Goal: Information Seeking & Learning: Learn about a topic

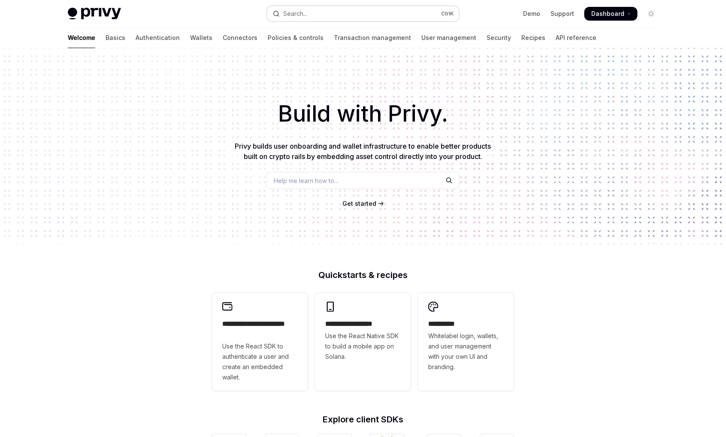
click at [383, 15] on button "Search... Ctrl K" at bounding box center [363, 13] width 192 height 15
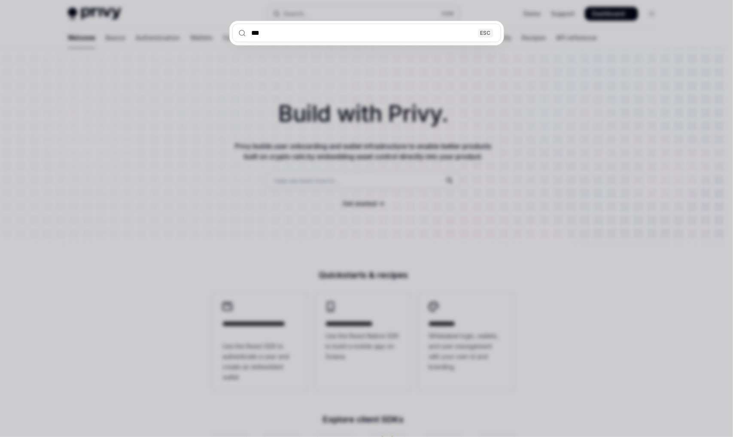
type input "****"
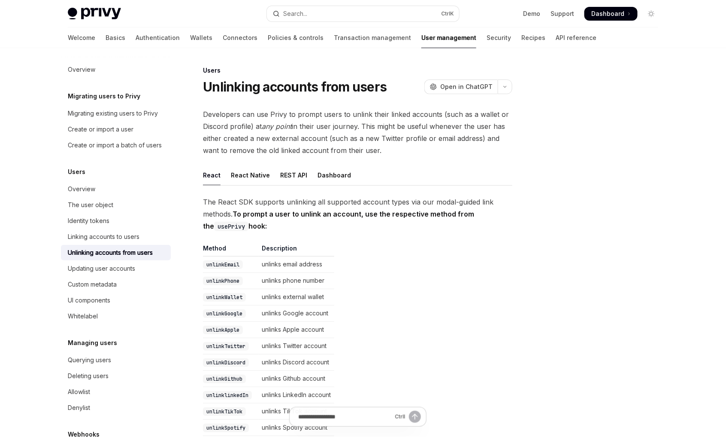
scroll to position [48, 0]
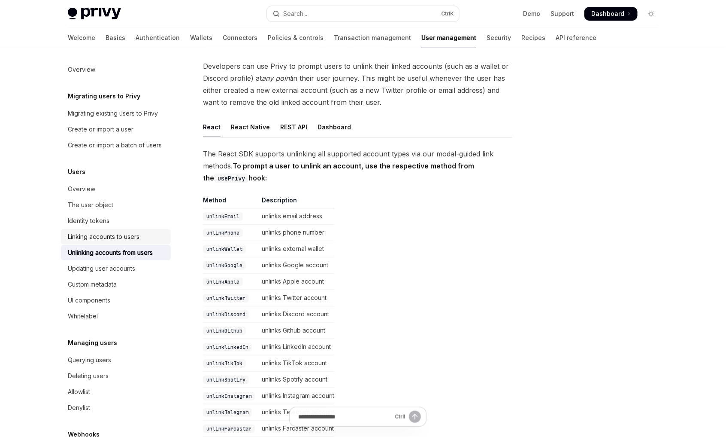
click at [128, 242] on div "Linking accounts to users" at bounding box center [104, 236] width 72 height 10
type textarea "*"
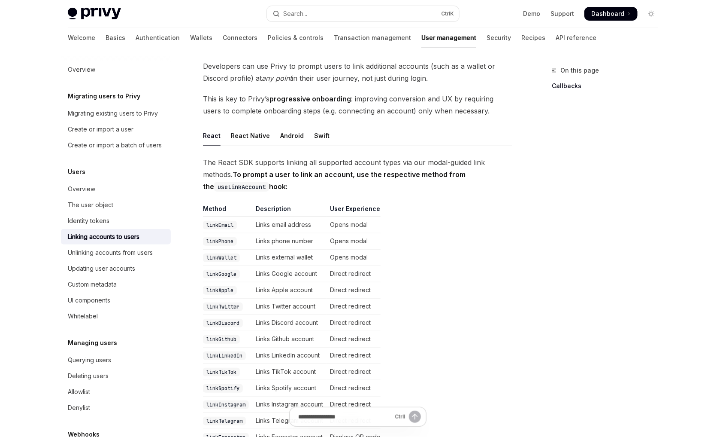
click at [224, 240] on code "linkPhone" at bounding box center [220, 241] width 34 height 9
copy code "linkPhone"
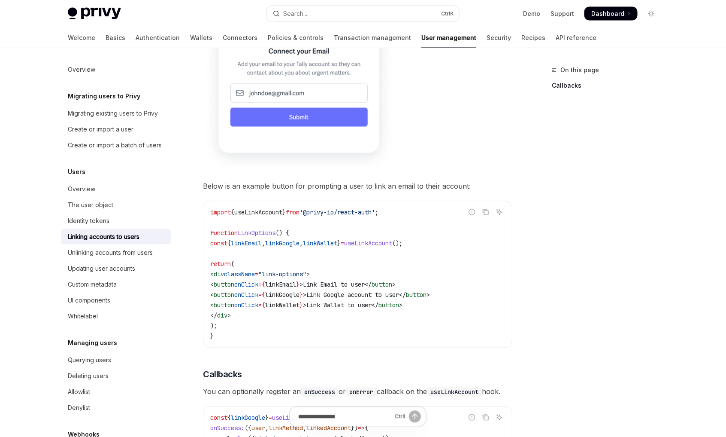
scroll to position [606, 0]
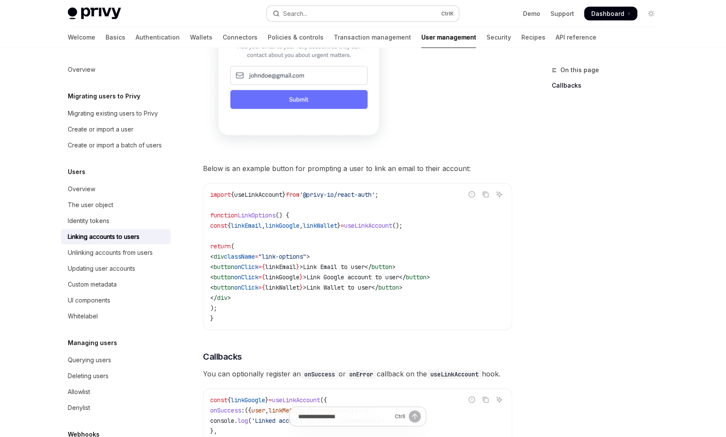
click at [319, 6] on button "Search... Ctrl K" at bounding box center [363, 13] width 192 height 15
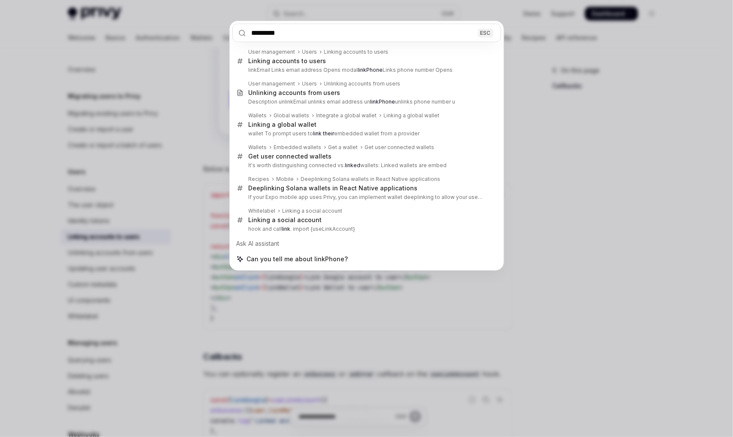
type input "*********"
click at [58, 64] on div "********* ESC User management Users Linking accounts to users Linking accounts …" at bounding box center [366, 218] width 733 height 437
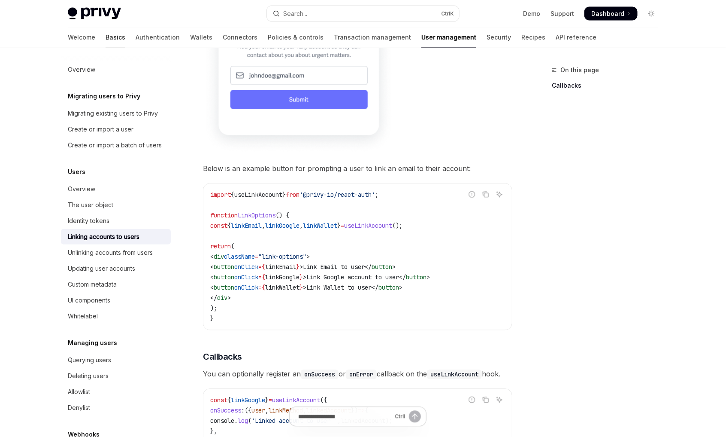
click at [106, 40] on link "Basics" at bounding box center [116, 37] width 20 height 21
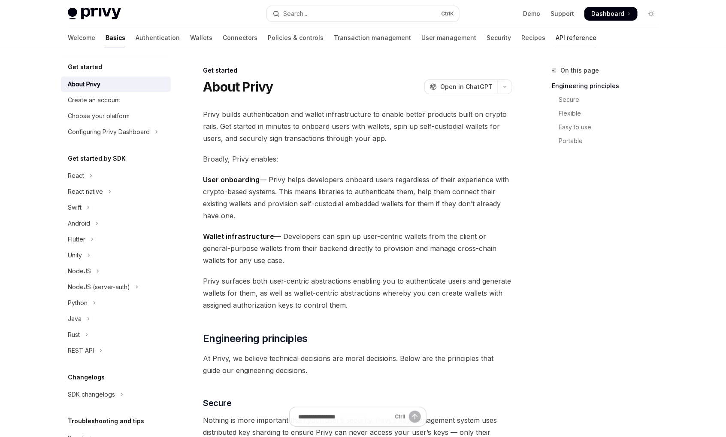
click at [556, 32] on link "API reference" at bounding box center [576, 37] width 41 height 21
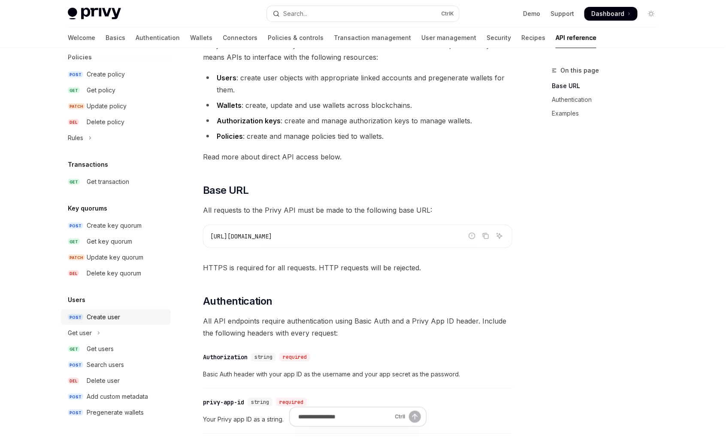
scroll to position [129, 0]
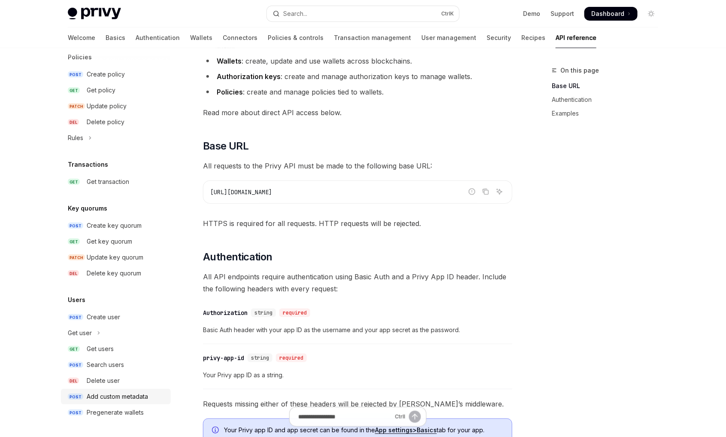
click at [143, 400] on div "Add custom metadata" at bounding box center [117, 396] width 61 height 10
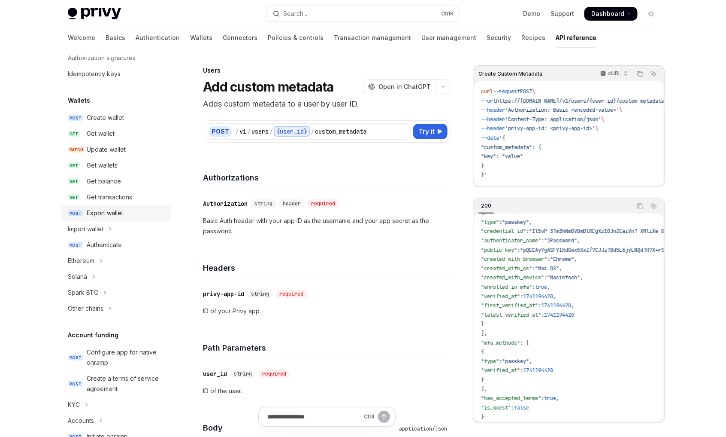
scroll to position [86, 0]
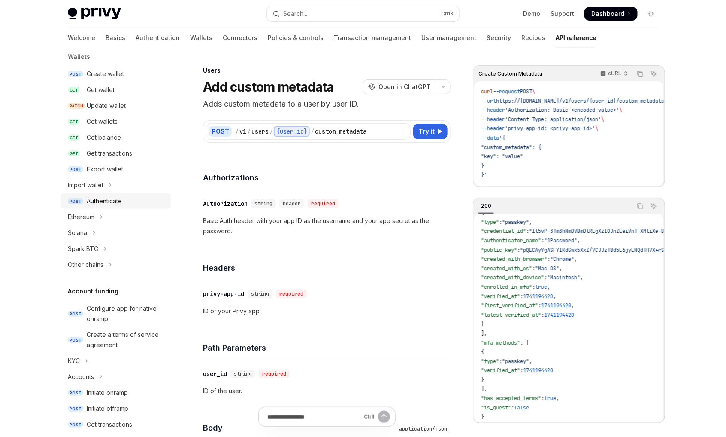
click at [132, 198] on div "Authenticate" at bounding box center [126, 201] width 79 height 10
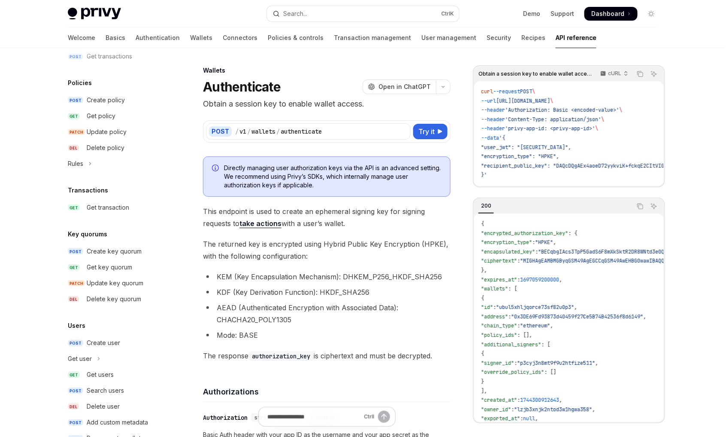
scroll to position [480, 0]
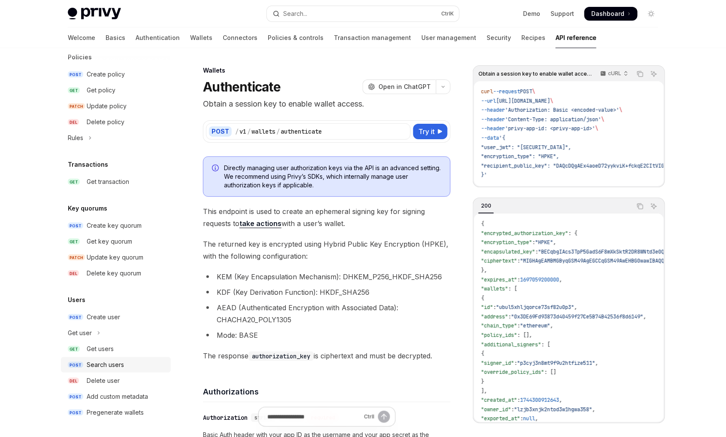
click at [136, 364] on div "Search users" at bounding box center [126, 364] width 79 height 10
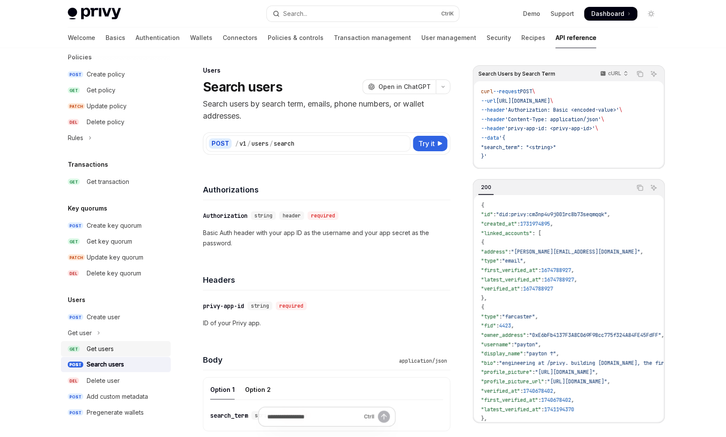
click at [134, 346] on div "Get users" at bounding box center [126, 348] width 79 height 10
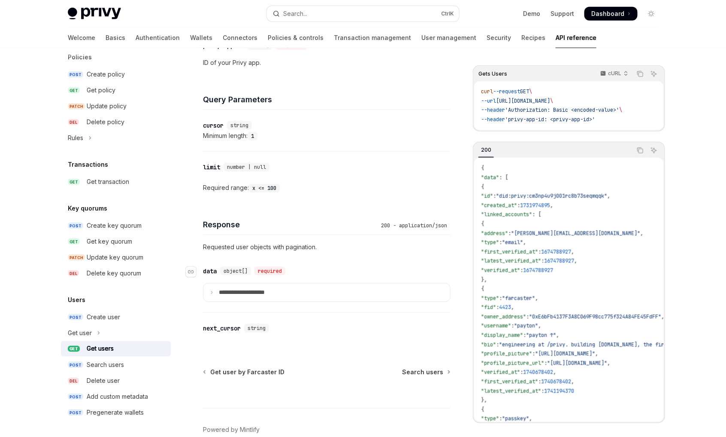
scroll to position [291, 0]
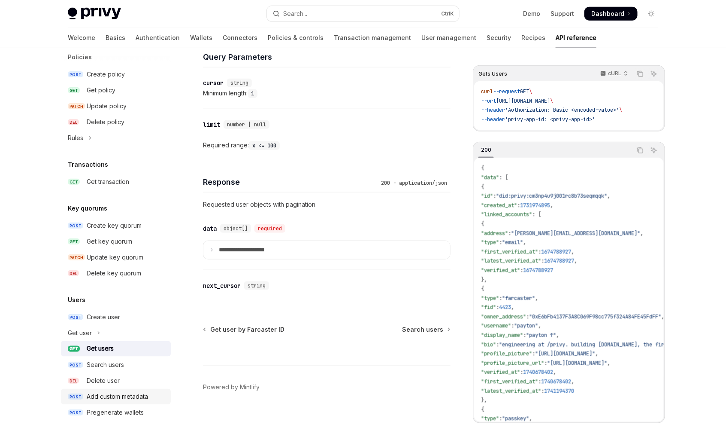
click at [135, 398] on div "Add custom metadata" at bounding box center [117, 396] width 61 height 10
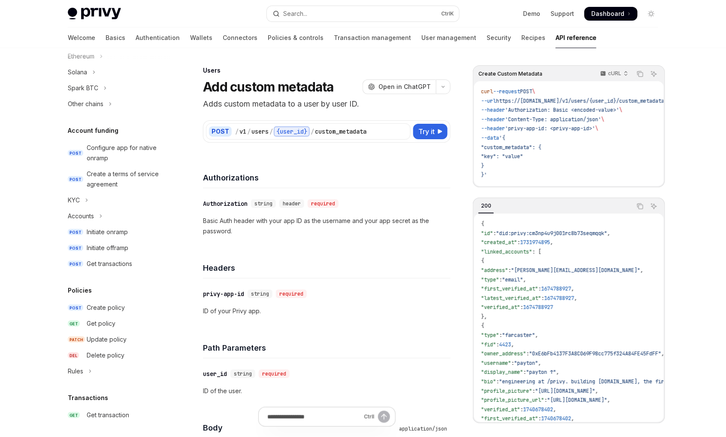
scroll to position [222, 0]
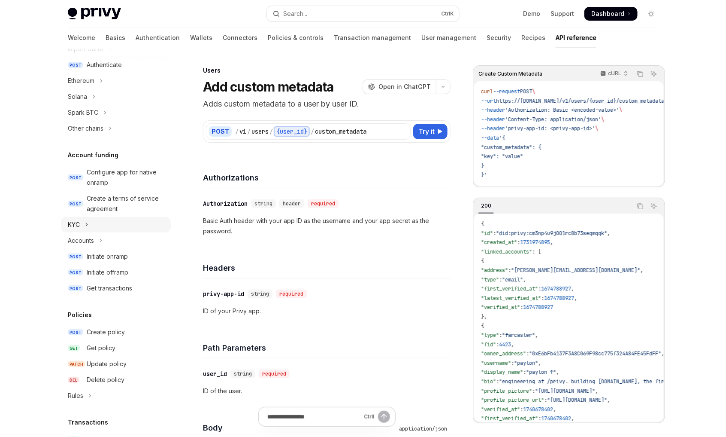
click at [120, 226] on button "KYC" at bounding box center [116, 224] width 110 height 15
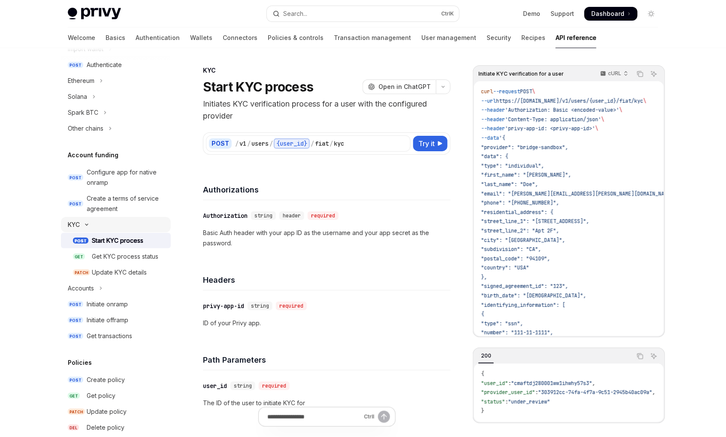
click at [120, 226] on button "KYC" at bounding box center [116, 224] width 110 height 15
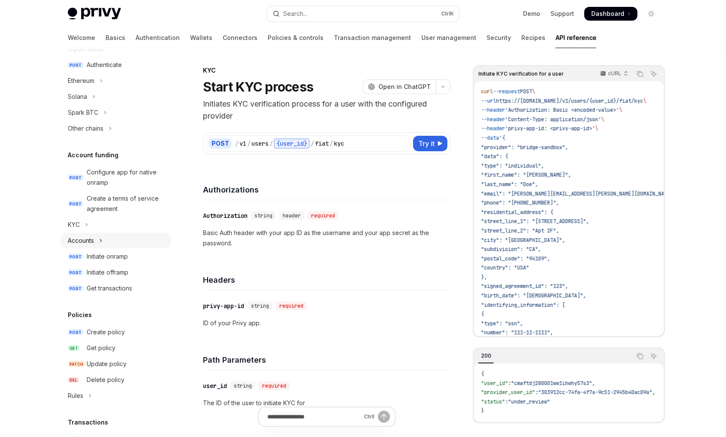
click at [109, 243] on button "Accounts" at bounding box center [116, 240] width 110 height 15
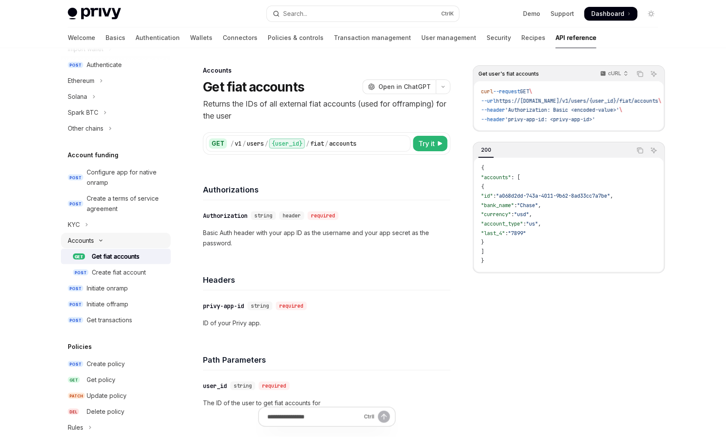
click at [109, 243] on button "Accounts" at bounding box center [116, 240] width 110 height 15
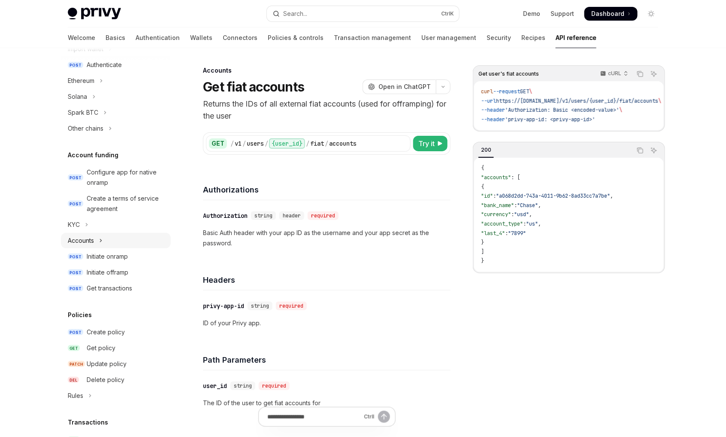
click at [109, 243] on button "Accounts" at bounding box center [116, 240] width 110 height 15
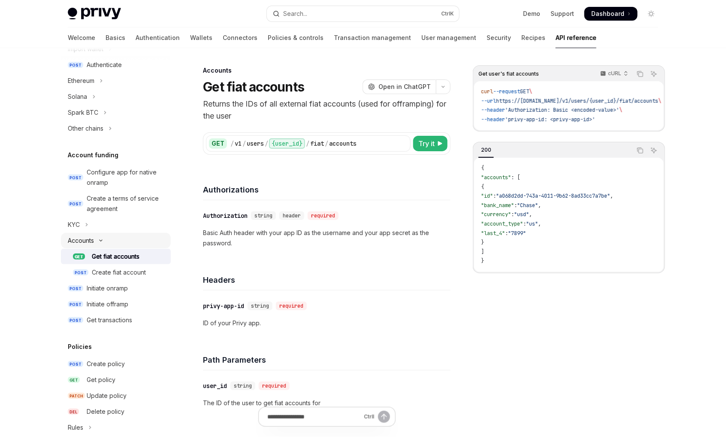
click at [109, 243] on button "Accounts" at bounding box center [116, 240] width 110 height 15
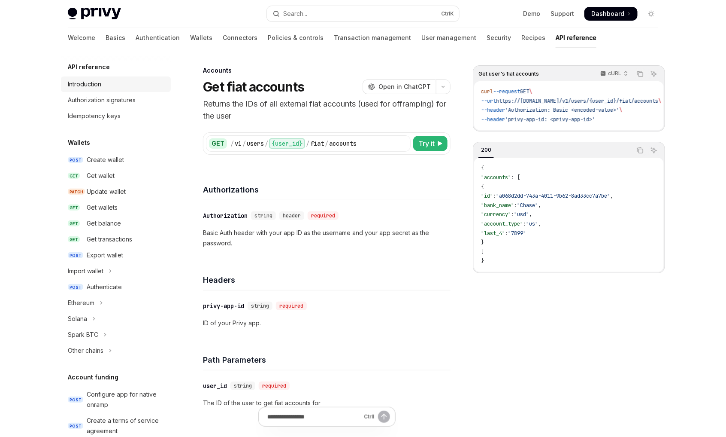
click at [97, 84] on div "Introduction" at bounding box center [84, 84] width 33 height 10
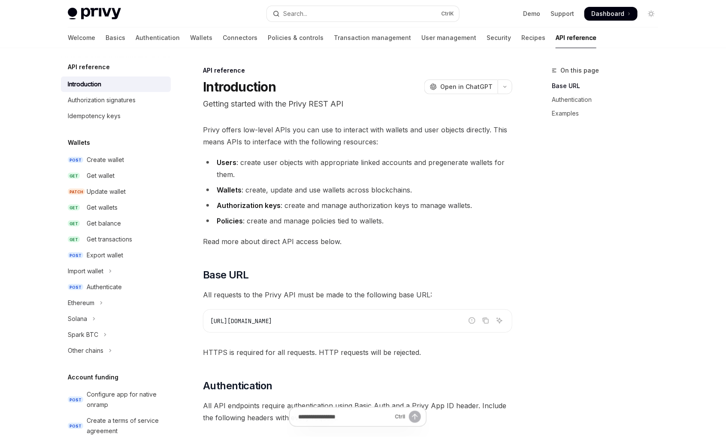
click at [422, 43] on link "User management" at bounding box center [449, 37] width 55 height 21
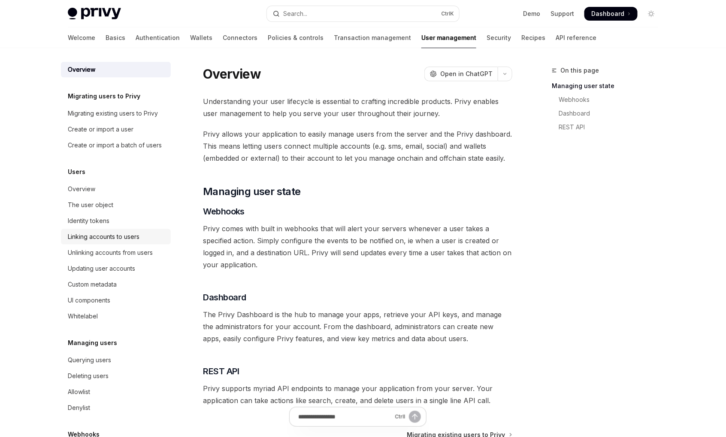
click at [122, 242] on div "Linking accounts to users" at bounding box center [104, 236] width 72 height 10
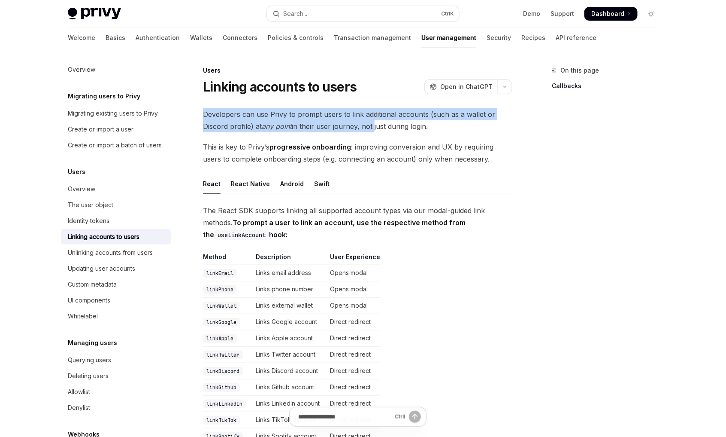
drag, startPoint x: 201, startPoint y: 112, endPoint x: 374, endPoint y: 121, distance: 173.3
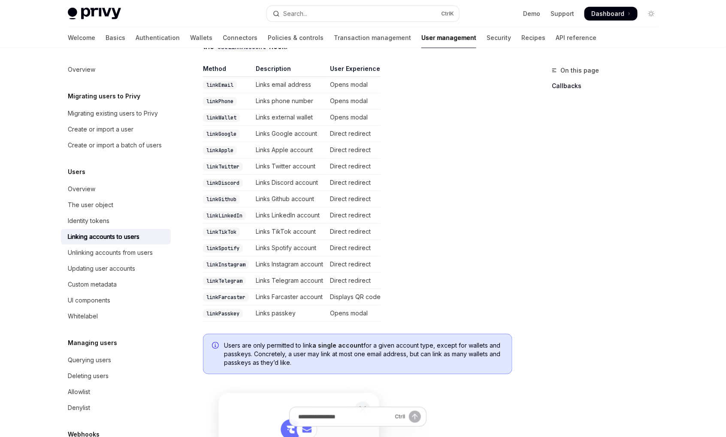
scroll to position [301, 0]
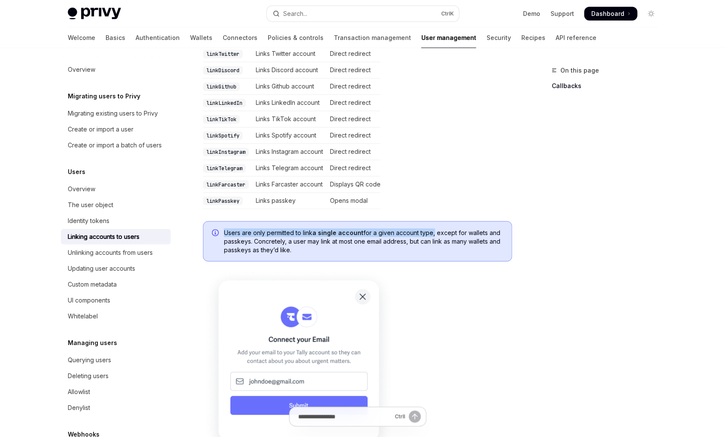
drag, startPoint x: 224, startPoint y: 226, endPoint x: 432, endPoint y: 228, distance: 208.2
click at [432, 228] on div "Users are only permitted to link a single account for a given account type, exc…" at bounding box center [358, 241] width 310 height 40
drag, startPoint x: 432, startPoint y: 228, endPoint x: 416, endPoint y: 228, distance: 16.3
copy span "Users are only permitted to link a single account for a given account type"
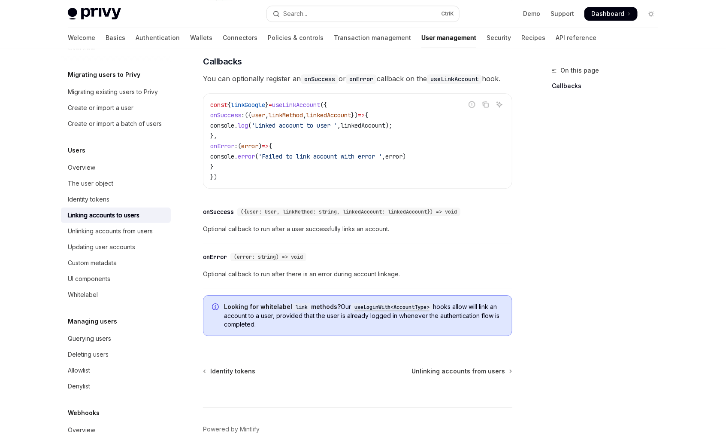
scroll to position [0, 0]
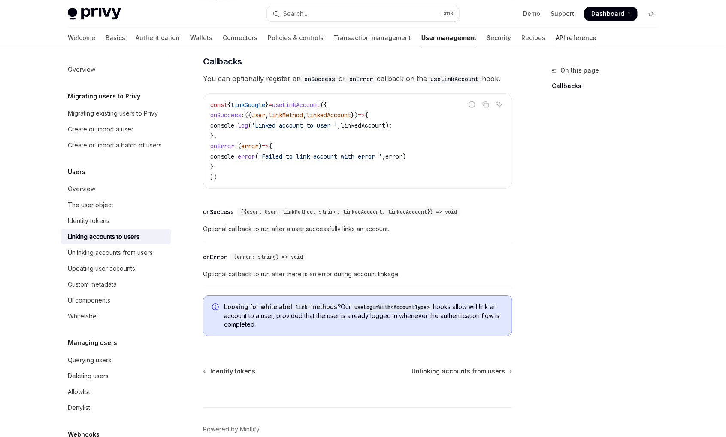
click at [556, 39] on link "API reference" at bounding box center [576, 37] width 41 height 21
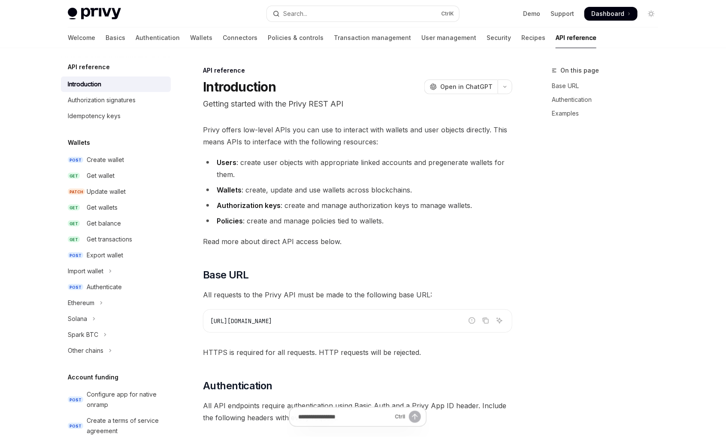
type textarea "*"
click at [389, 9] on button "Search... Ctrl K" at bounding box center [363, 13] width 192 height 15
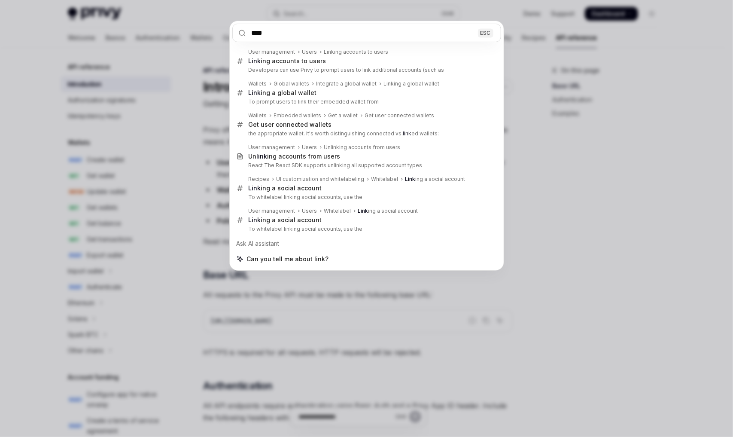
type input "****"
click at [589, 271] on div "**** ESC User management Users Linking accounts to users Link ing accounts to u…" at bounding box center [366, 218] width 733 height 437
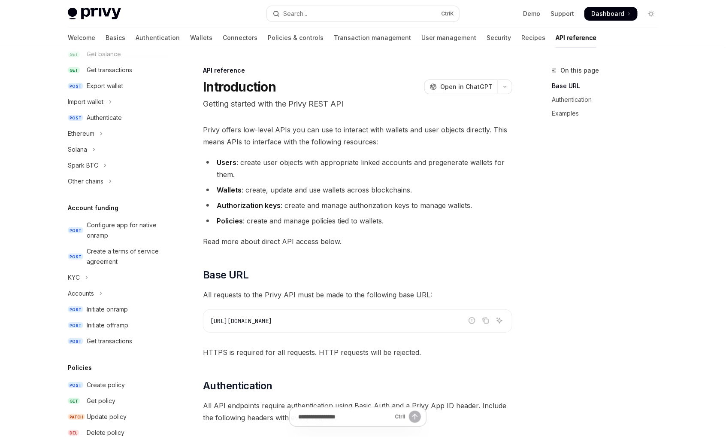
scroll to position [172, 0]
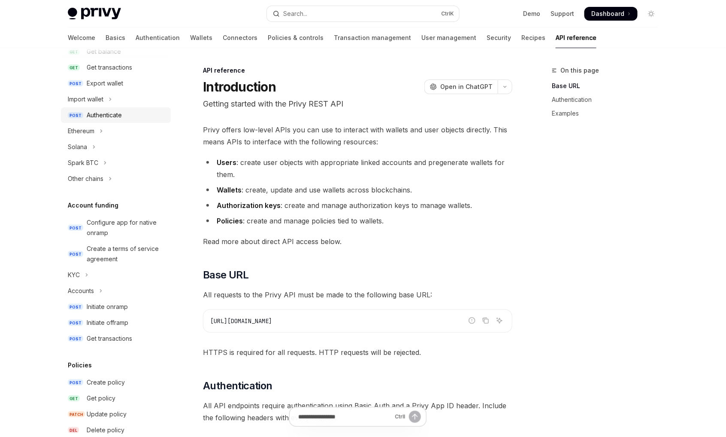
click at [111, 114] on div "Authenticate" at bounding box center [104, 115] width 35 height 10
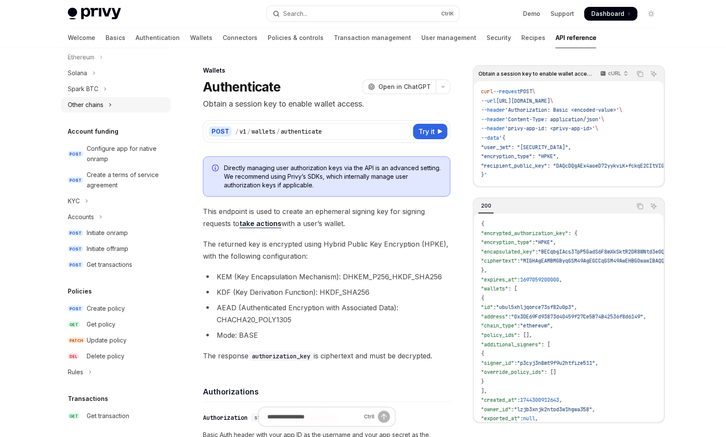
scroll to position [258, 0]
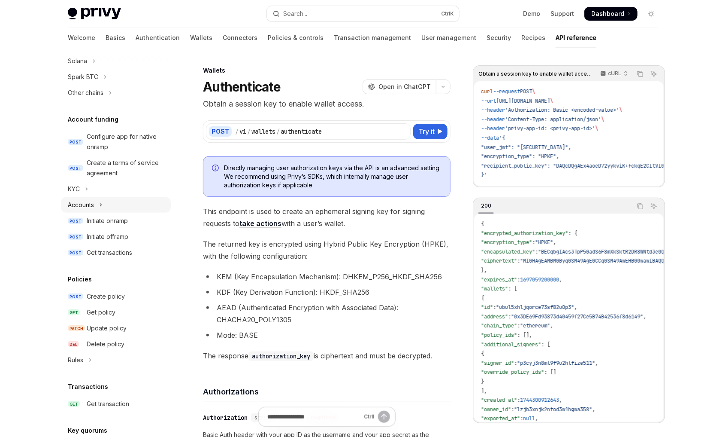
click at [100, 205] on icon "Toggle Accounts section" at bounding box center [100, 205] width 3 height 10
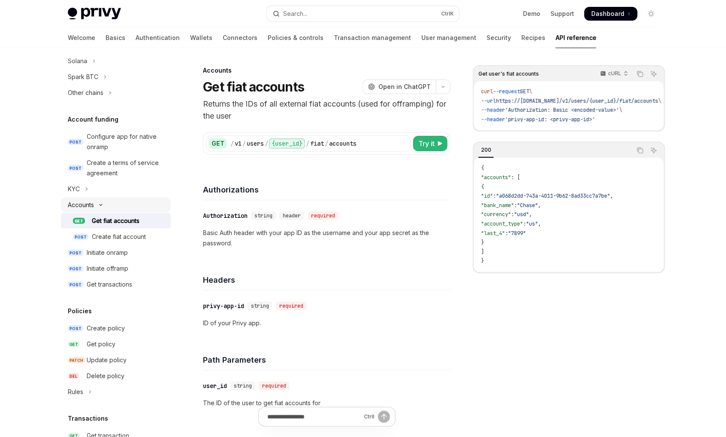
click at [100, 205] on icon "Toggle Accounts section" at bounding box center [101, 204] width 10 height 3
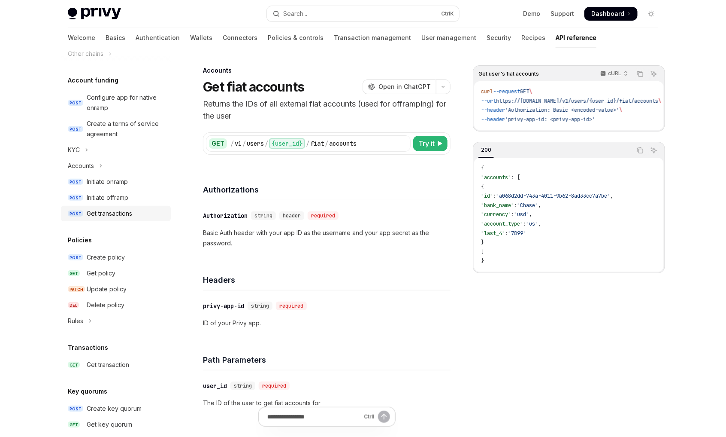
scroll to position [343, 0]
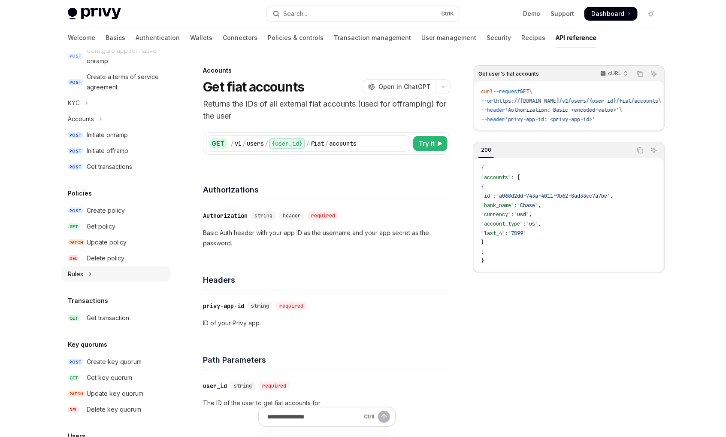
click at [120, 274] on button "Rules" at bounding box center [116, 273] width 110 height 15
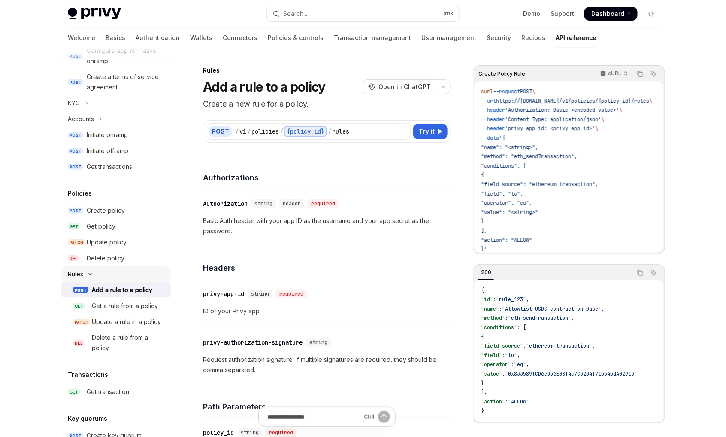
click at [79, 274] on div "Rules" at bounding box center [75, 274] width 15 height 10
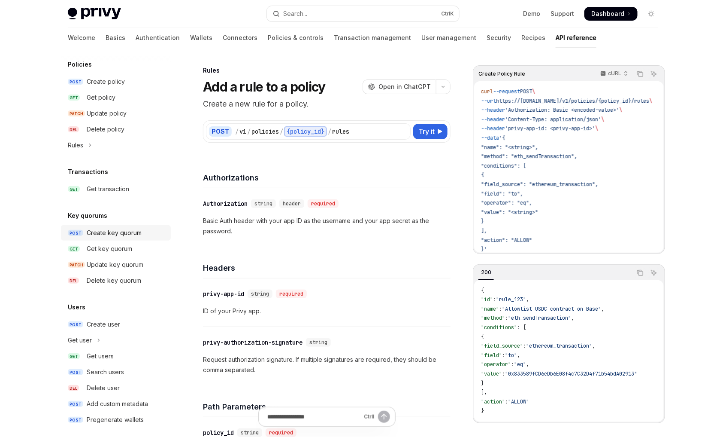
scroll to position [480, 0]
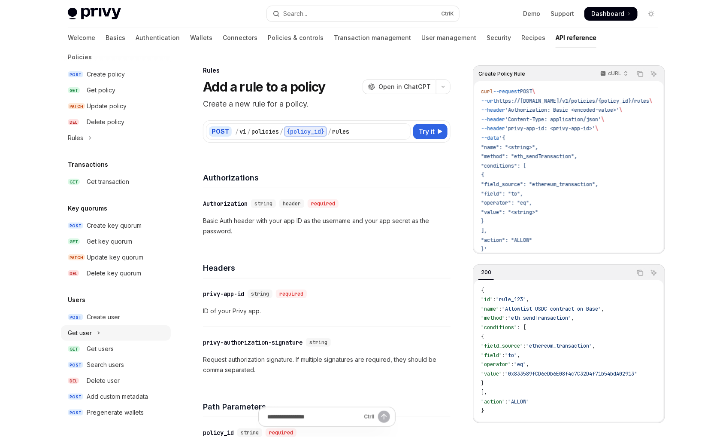
click at [95, 337] on button "Get user" at bounding box center [116, 332] width 110 height 15
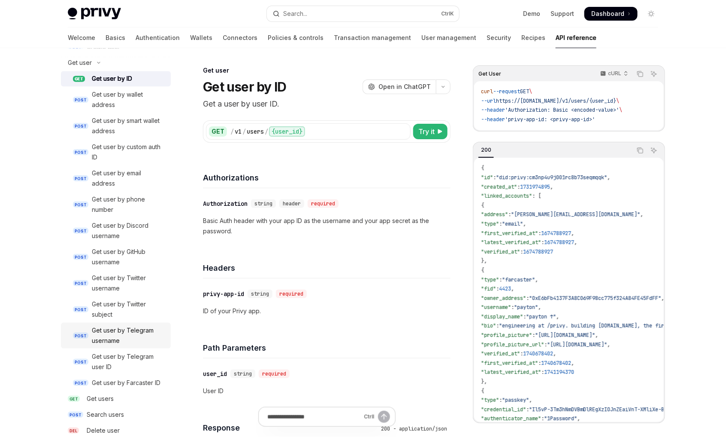
scroll to position [810, 0]
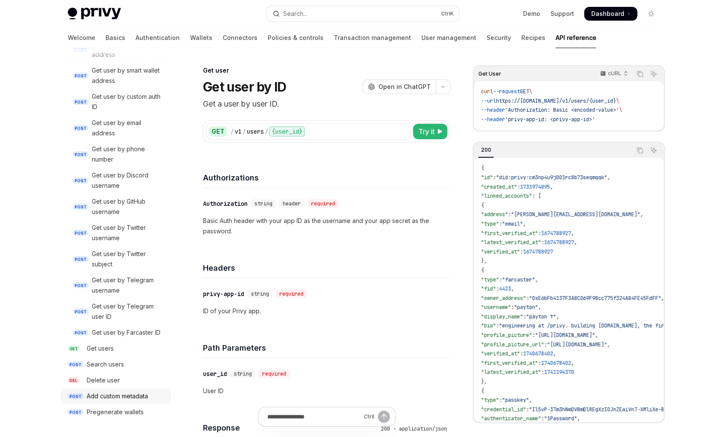
click at [144, 397] on div "Add custom metadata" at bounding box center [117, 396] width 61 height 10
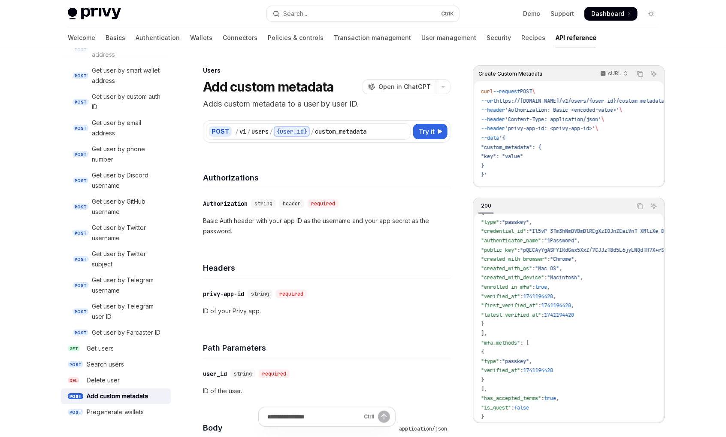
scroll to position [239, 0]
click at [402, 89] on span "Open in ChatGPT" at bounding box center [405, 86] width 52 height 9
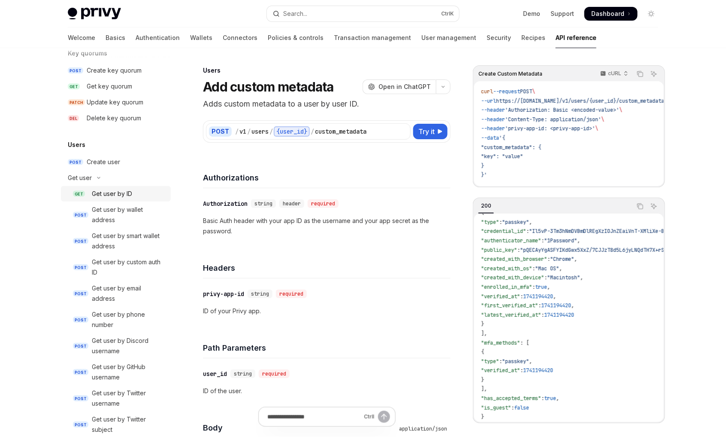
scroll to position [644, 0]
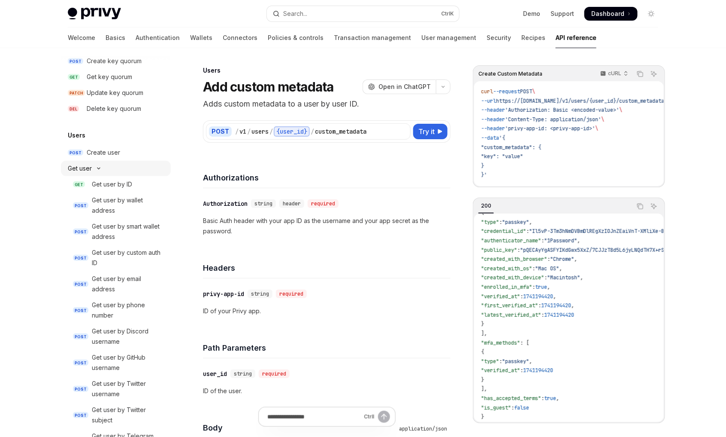
click at [97, 170] on icon "Toggle Get user section" at bounding box center [99, 168] width 10 height 3
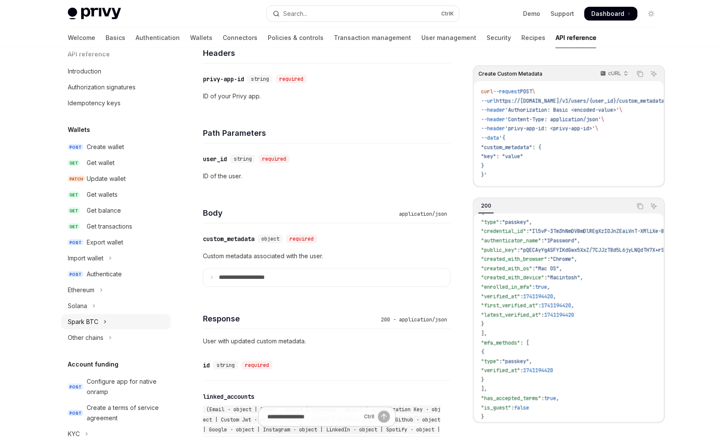
scroll to position [0, 0]
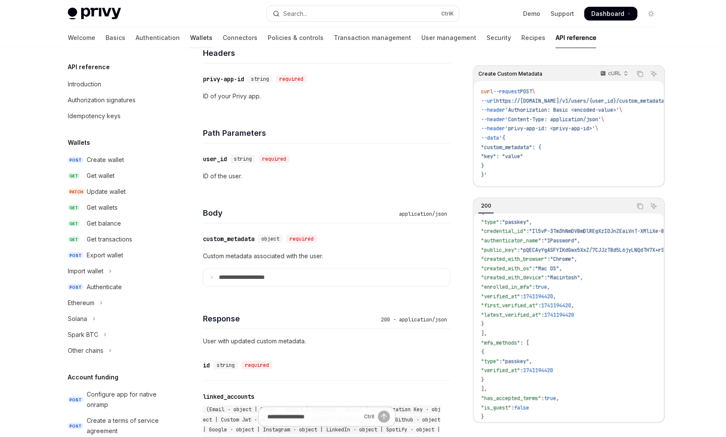
click at [190, 39] on link "Wallets" at bounding box center [201, 37] width 22 height 21
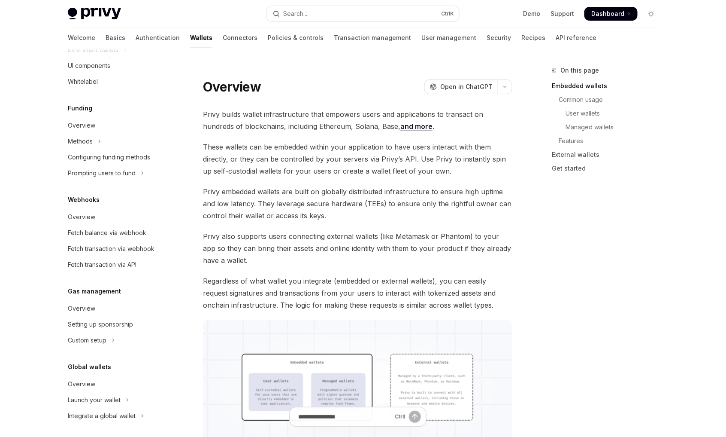
scroll to position [311, 0]
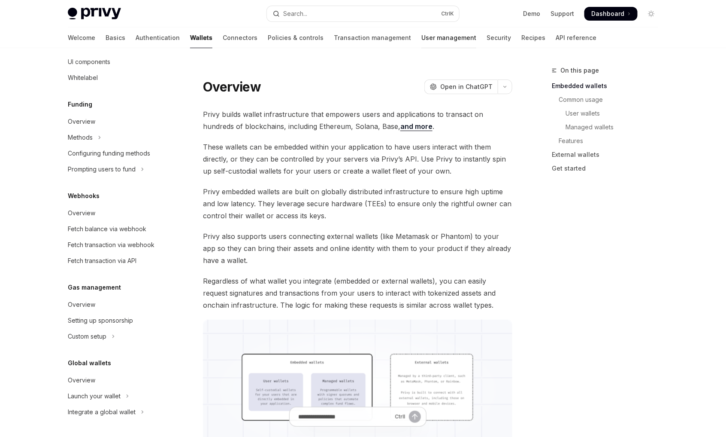
click at [422, 39] on link "User management" at bounding box center [449, 37] width 55 height 21
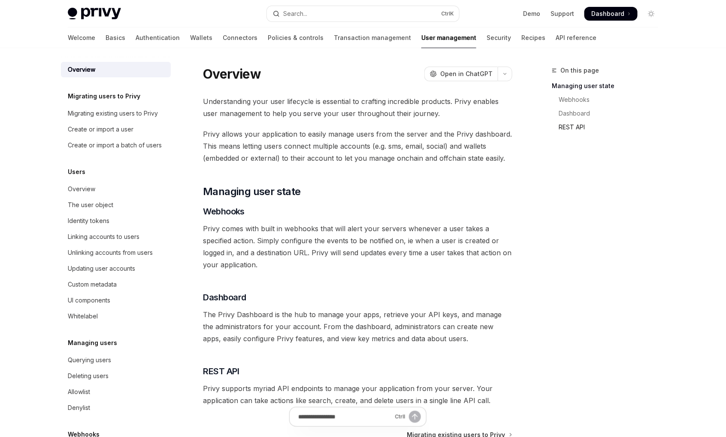
click at [576, 128] on link "REST API" at bounding box center [608, 127] width 113 height 14
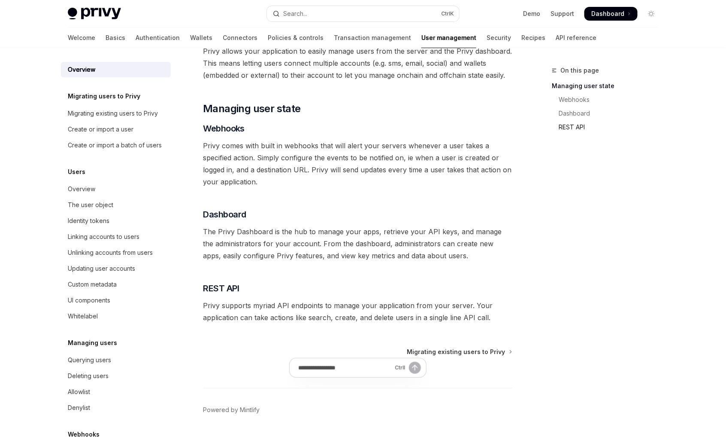
scroll to position [107, 0]
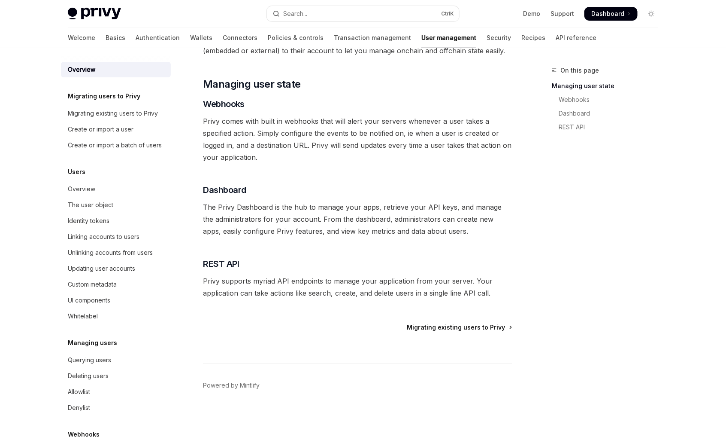
click at [469, 331] on span "Migrating existing users to Privy" at bounding box center [456, 327] width 98 height 9
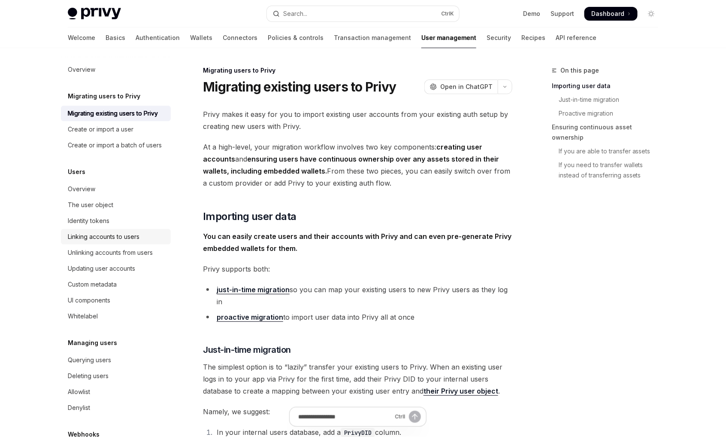
click at [135, 242] on div "Linking accounts to users" at bounding box center [104, 236] width 72 height 10
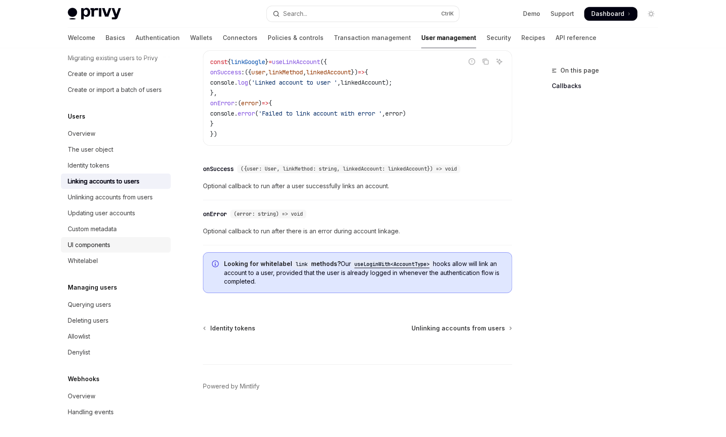
scroll to position [66, 0]
click at [117, 212] on div "Updating user accounts" at bounding box center [101, 213] width 67 height 10
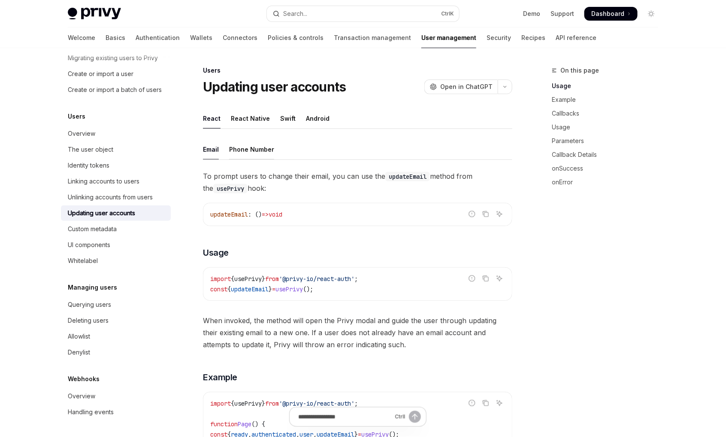
click at [260, 156] on div "Phone Number" at bounding box center [251, 149] width 45 height 20
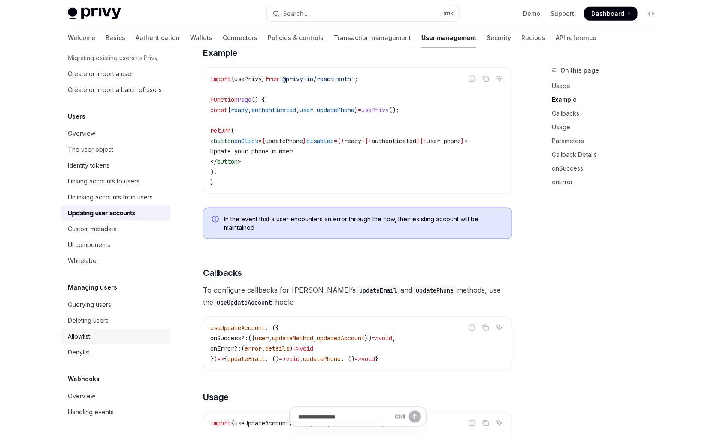
scroll to position [343, 0]
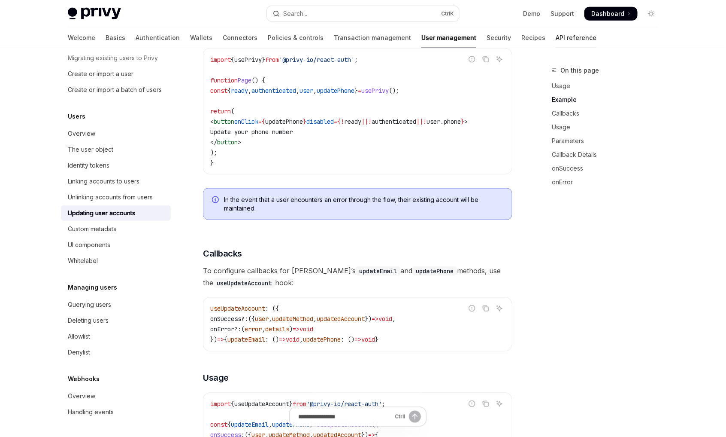
click at [556, 39] on link "API reference" at bounding box center [576, 37] width 41 height 21
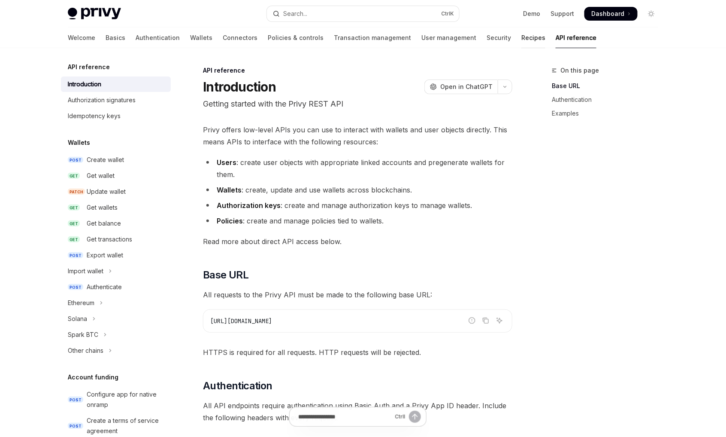
click at [522, 39] on link "Recipes" at bounding box center [534, 37] width 24 height 21
type textarea "*"
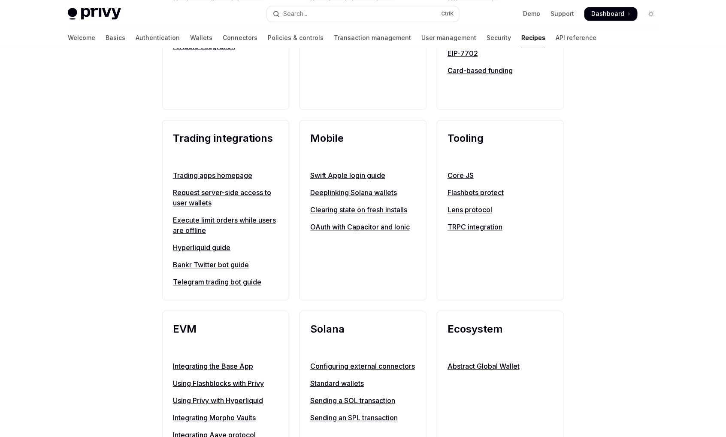
scroll to position [730, 0]
